Goal: Check status: Check status

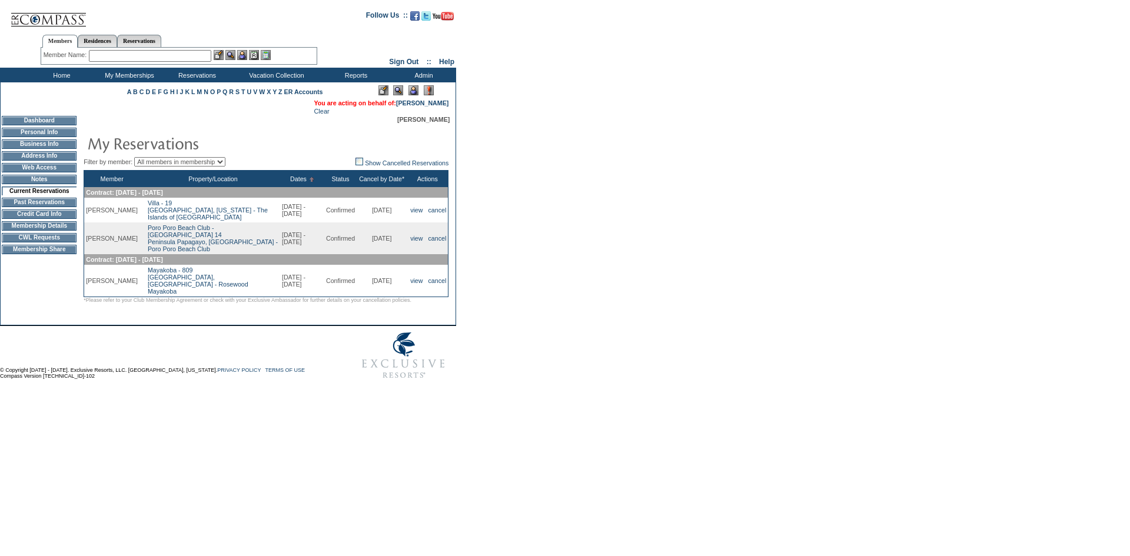
drag, startPoint x: 347, startPoint y: 165, endPoint x: 365, endPoint y: 198, distance: 38.0
click at [355, 165] on img at bounding box center [359, 162] width 8 height 8
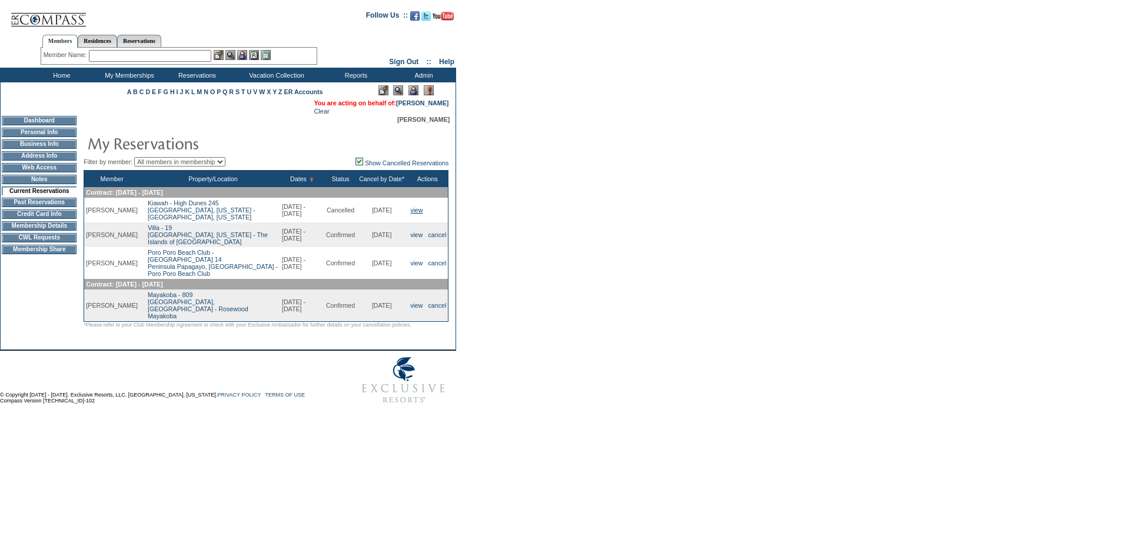
click at [416, 214] on link "view" at bounding box center [416, 210] width 12 height 7
